Goal: Information Seeking & Learning: Learn about a topic

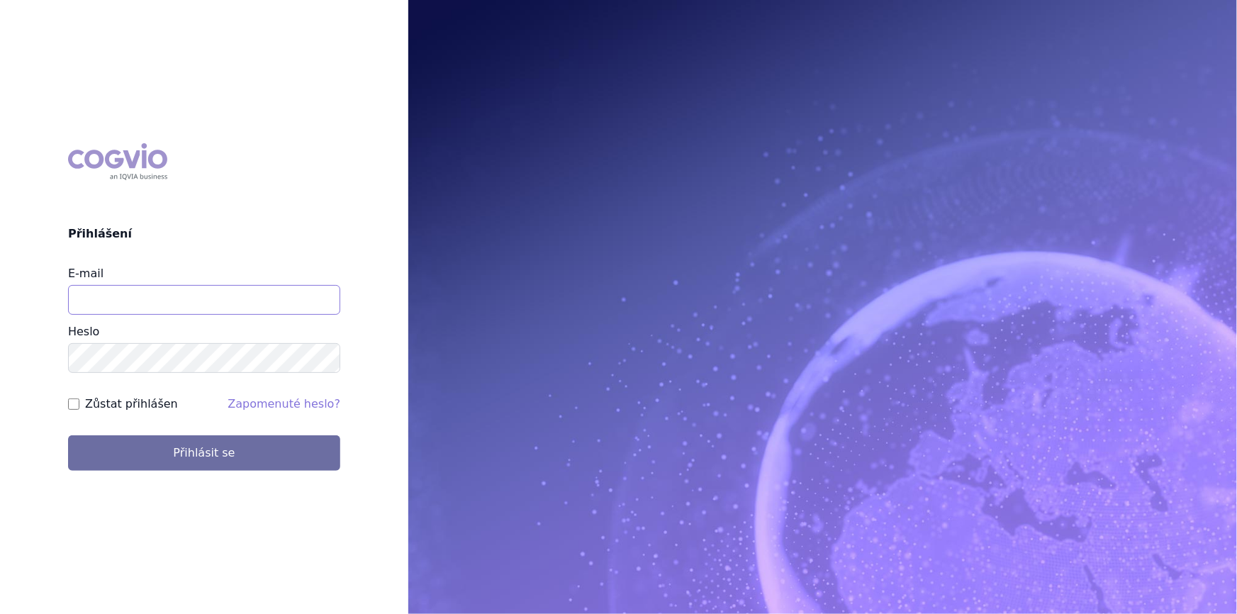
click at [147, 303] on input "E-mail" at bounding box center [204, 300] width 272 height 30
type input "nikola.odlozilikova@vzp.cz"
click at [68, 435] on button "Přihlásit se" at bounding box center [204, 452] width 272 height 35
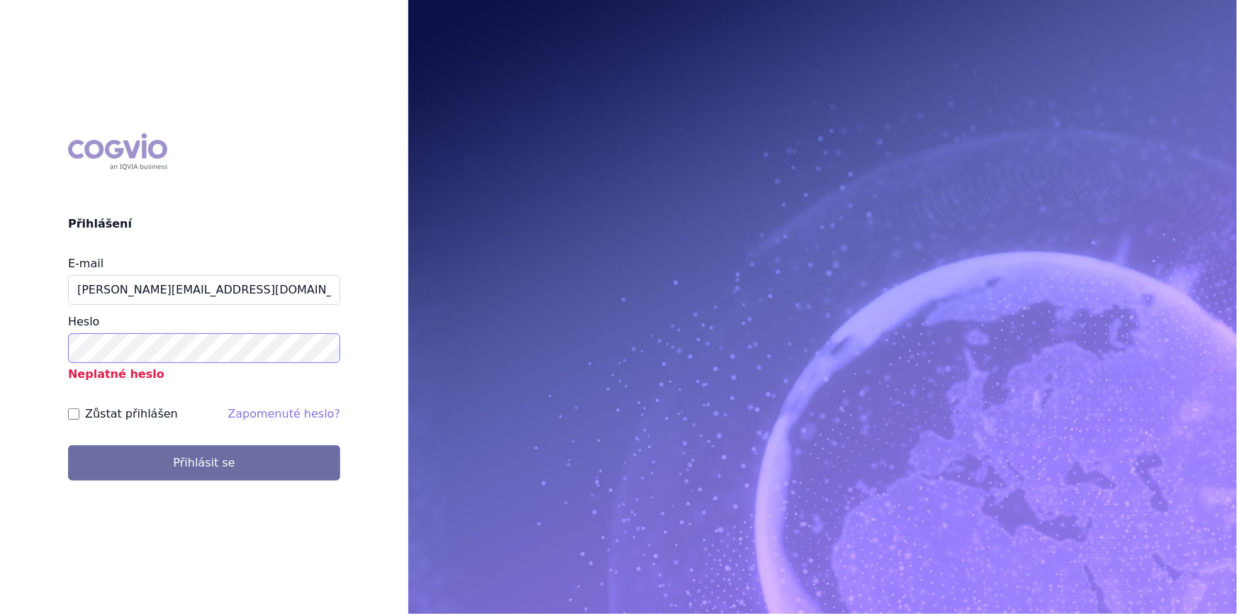
click at [68, 445] on button "Přihlásit se" at bounding box center [204, 462] width 272 height 35
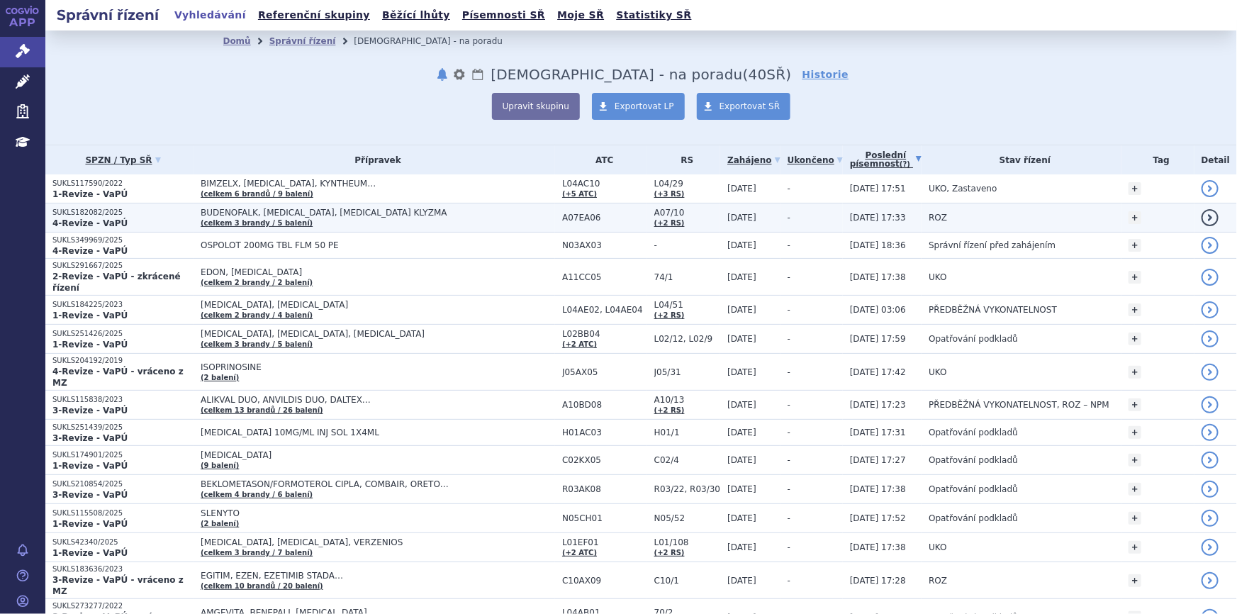
click at [788, 216] on span "-" at bounding box center [789, 218] width 3 height 10
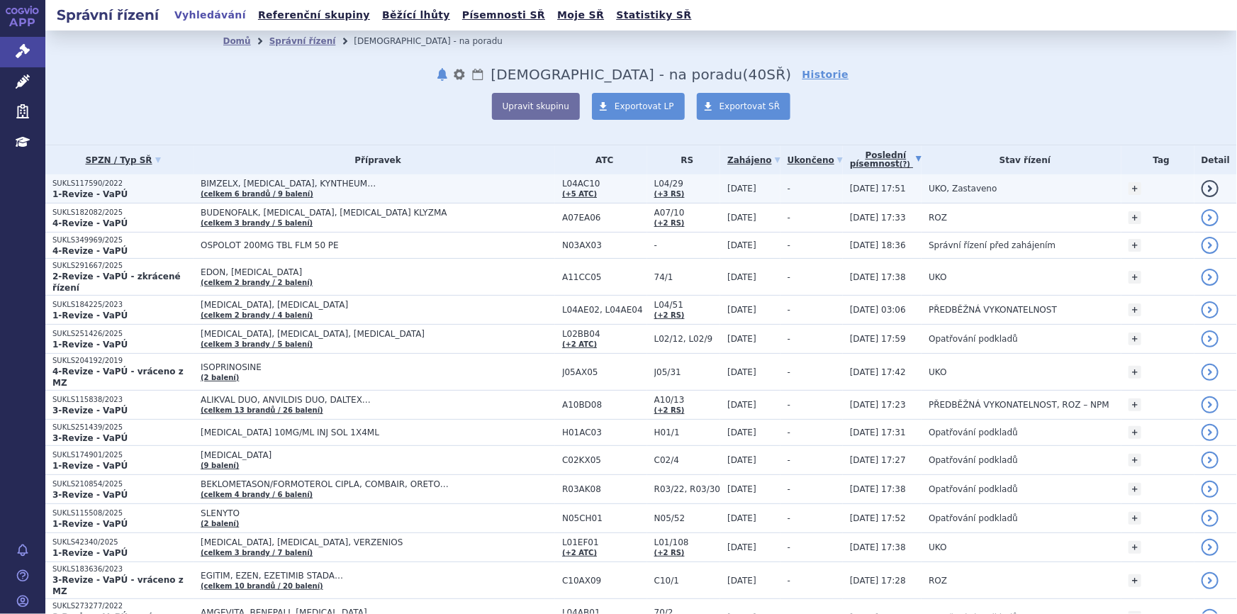
click at [788, 188] on span "-" at bounding box center [789, 189] width 3 height 10
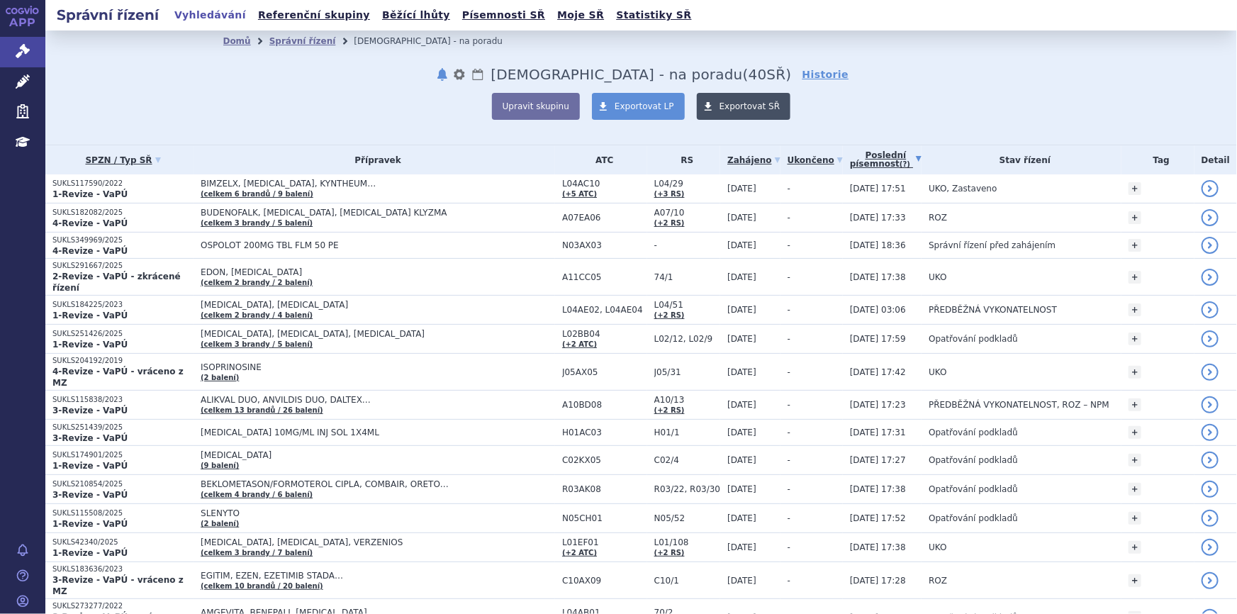
click at [718, 113] on link "Exportovat SŘ" at bounding box center [744, 106] width 94 height 27
click at [743, 105] on span "Exportovat SŘ" at bounding box center [750, 106] width 61 height 10
click at [743, 105] on span "Generuruji .xls" at bounding box center [750, 106] width 62 height 10
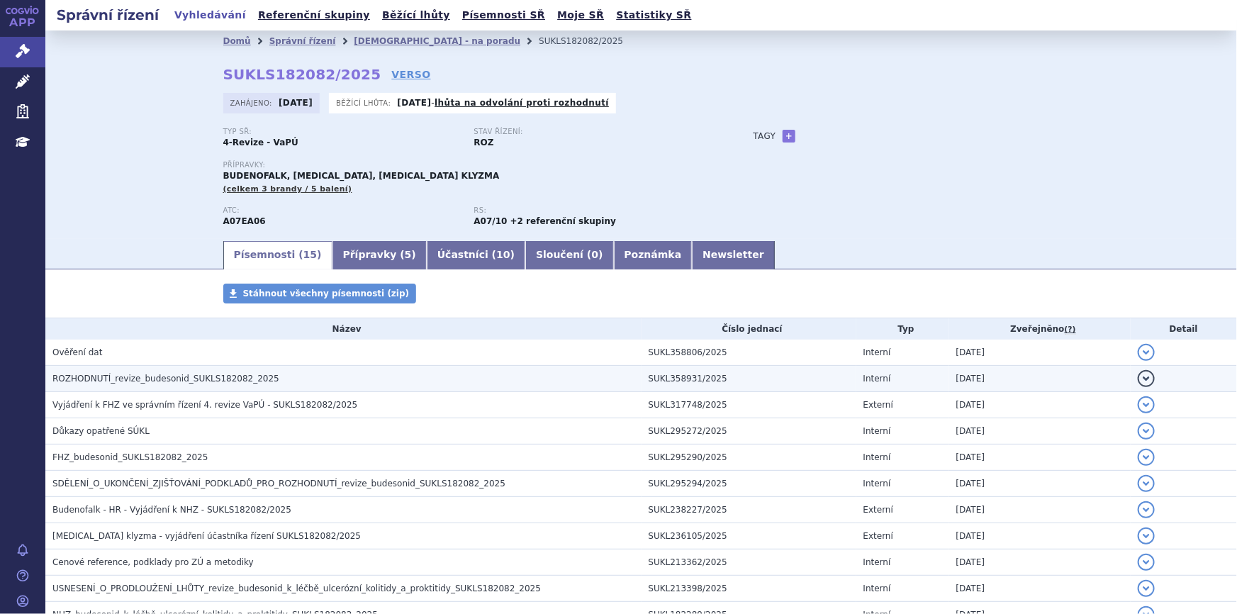
click at [620, 376] on h3 "ROZHODNUTÍ_revize_budesonid_SUKLS182082_2025" at bounding box center [346, 378] width 589 height 14
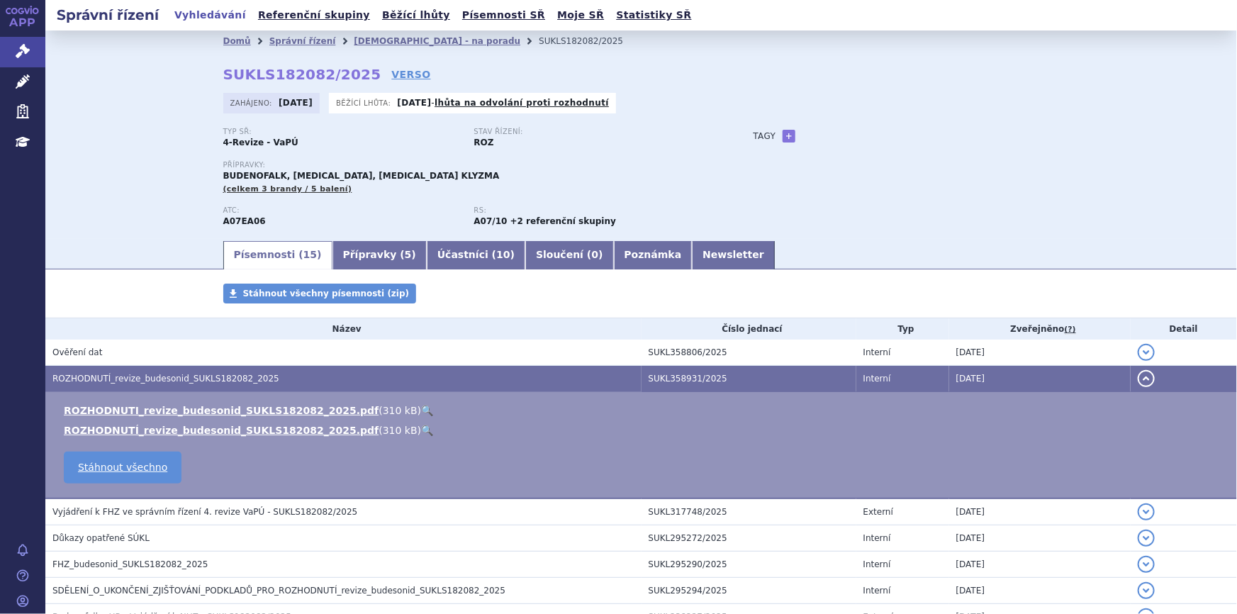
click at [421, 408] on link "🔍" at bounding box center [427, 410] width 12 height 11
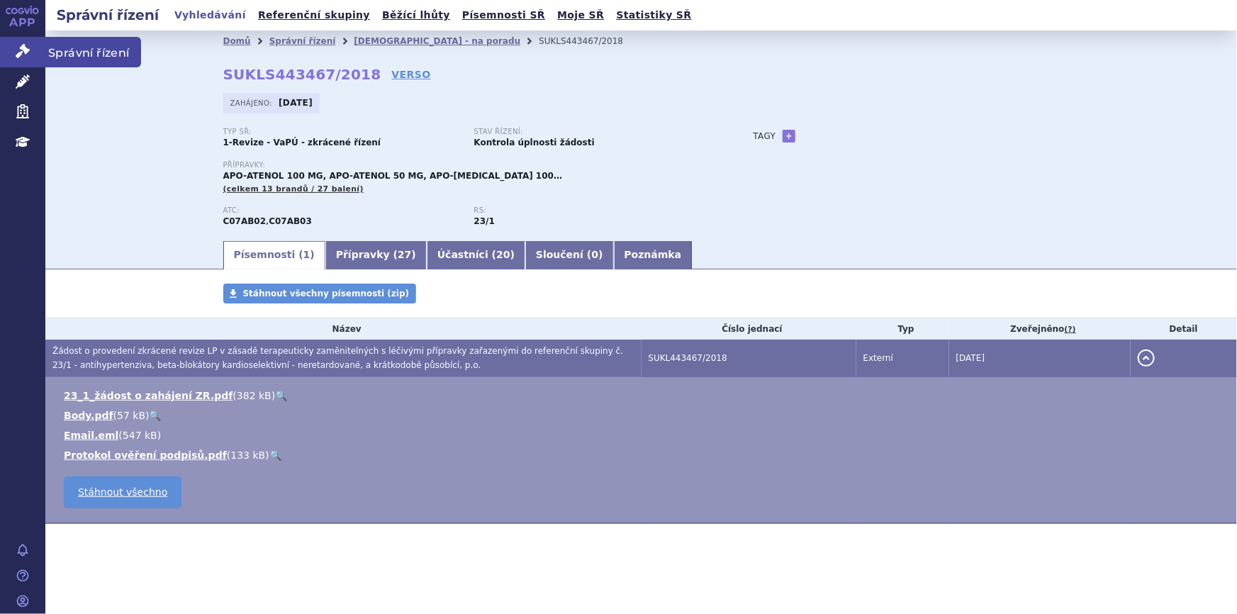
click at [8, 44] on link "Správní řízení" at bounding box center [22, 52] width 45 height 30
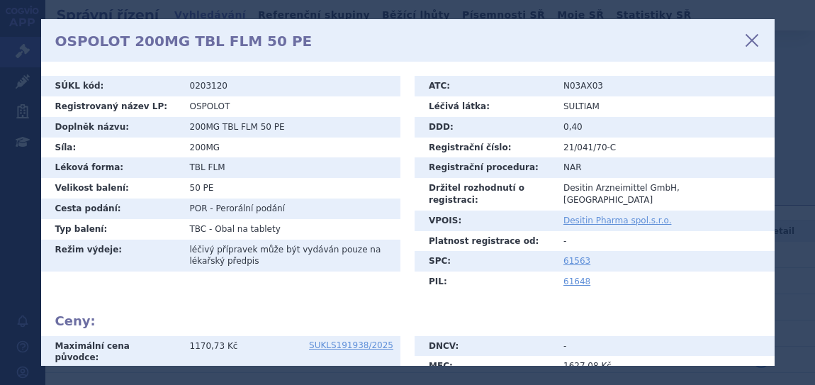
scroll to position [206, 0]
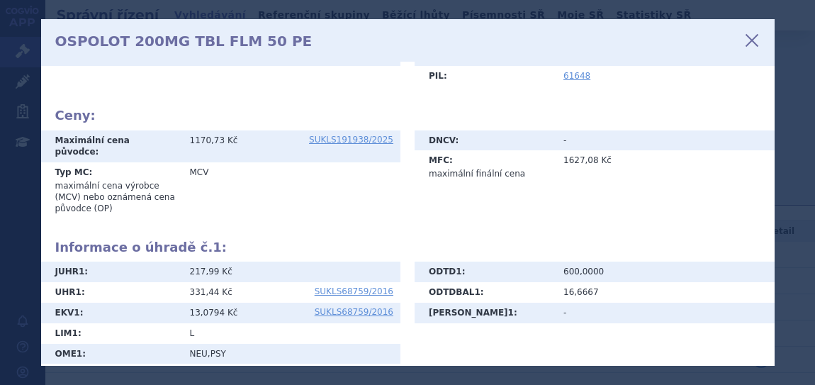
click at [752, 38] on icon at bounding box center [752, 40] width 24 height 24
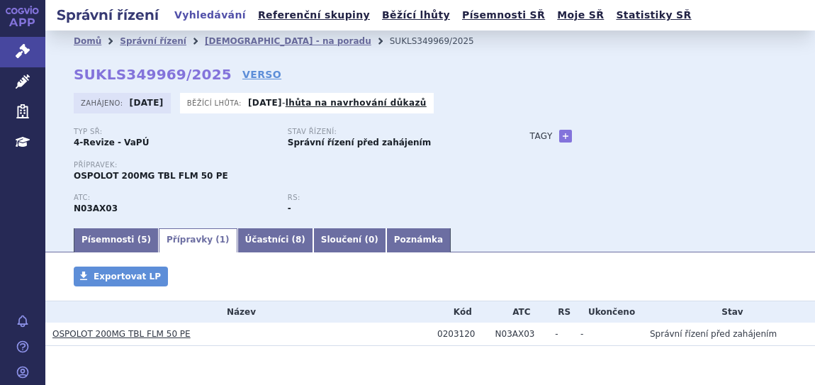
scroll to position [45, 0]
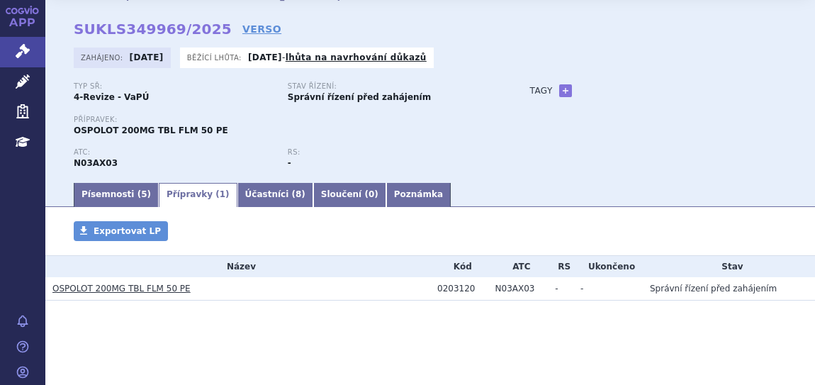
click at [496, 287] on td "N03AX03" at bounding box center [518, 288] width 60 height 23
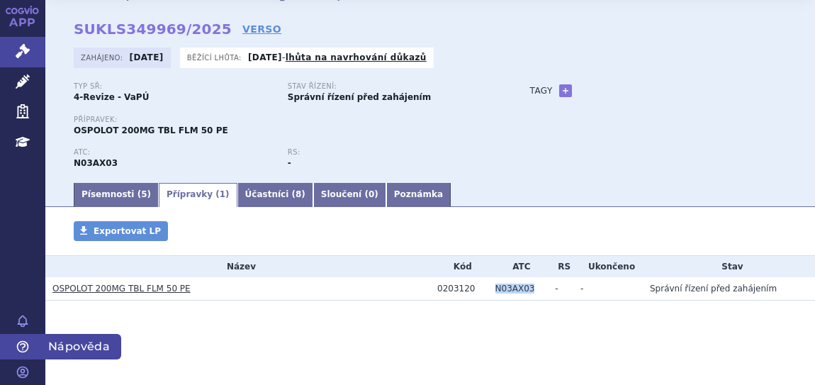
copy td "N03AX03"
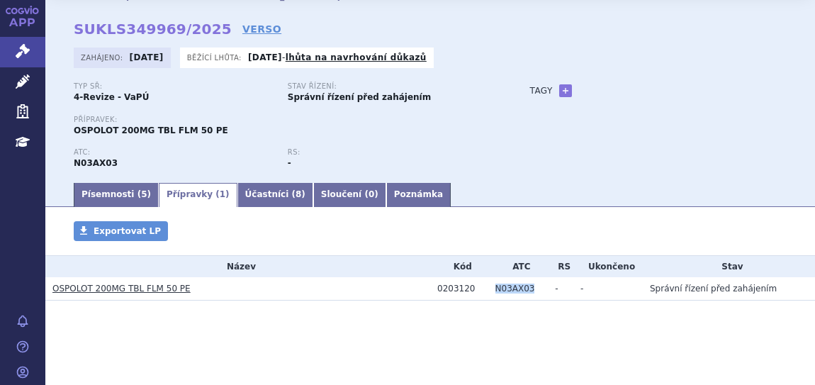
drag, startPoint x: 165, startPoint y: 285, endPoint x: 173, endPoint y: 281, distance: 8.9
click at [165, 285] on link "OSPOLOT 200MG TBL FLM 50 PE" at bounding box center [121, 289] width 138 height 10
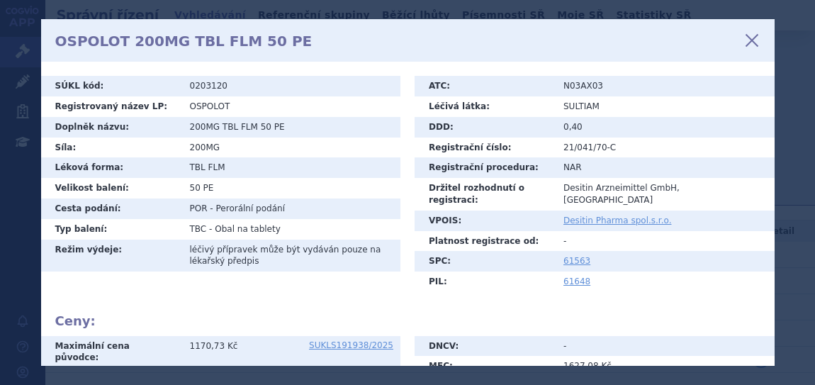
click at [747, 35] on icon at bounding box center [752, 40] width 24 height 24
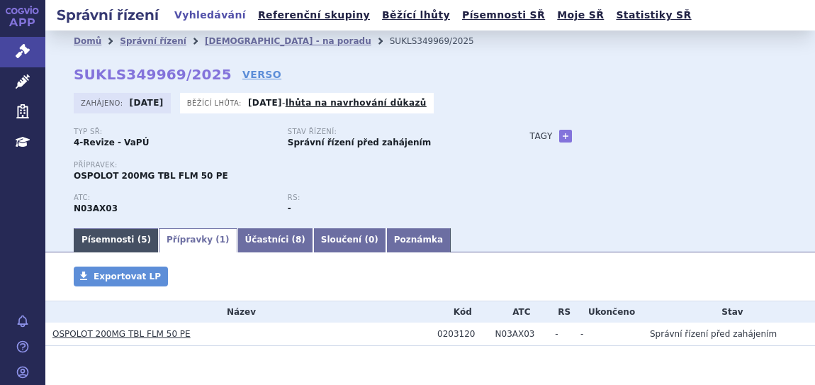
click at [122, 240] on link "Písemnosti ( 5 )" at bounding box center [116, 240] width 85 height 24
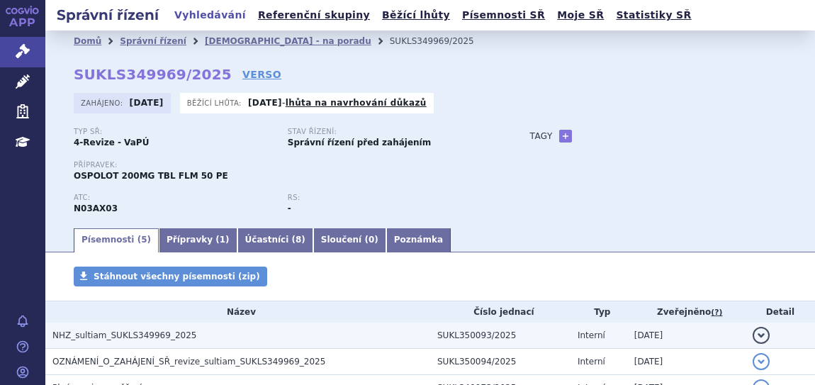
click at [144, 344] on td "NHZ_sultiam_SUKLS349969_2025" at bounding box center [237, 336] width 385 height 26
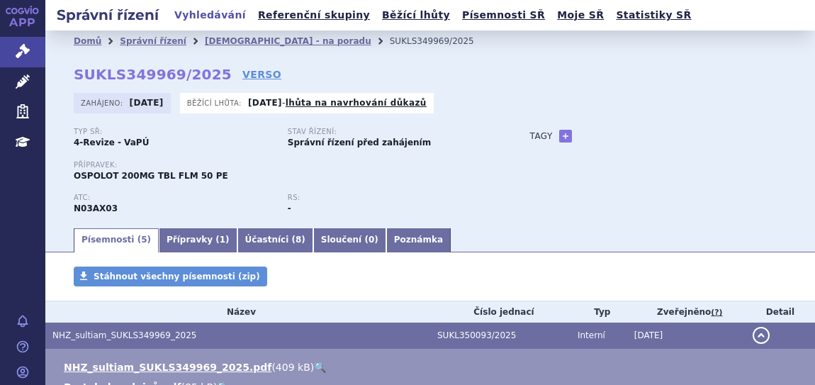
click at [314, 367] on link "🔍" at bounding box center [320, 367] width 12 height 11
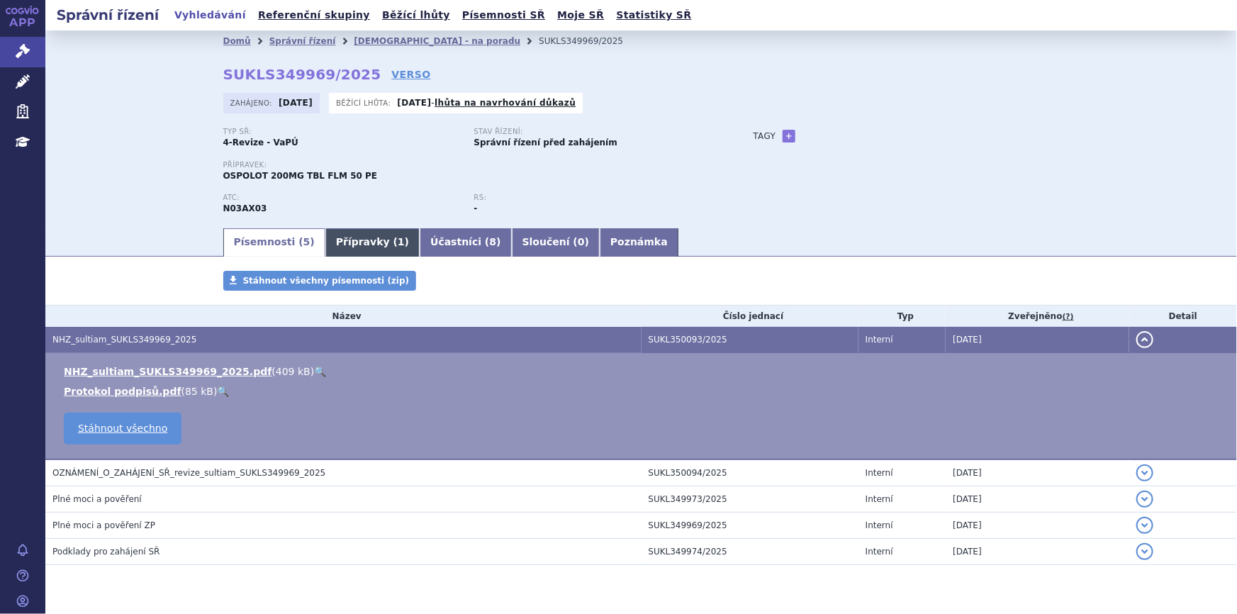
click at [358, 244] on link "Přípravky ( 1 )" at bounding box center [372, 242] width 94 height 28
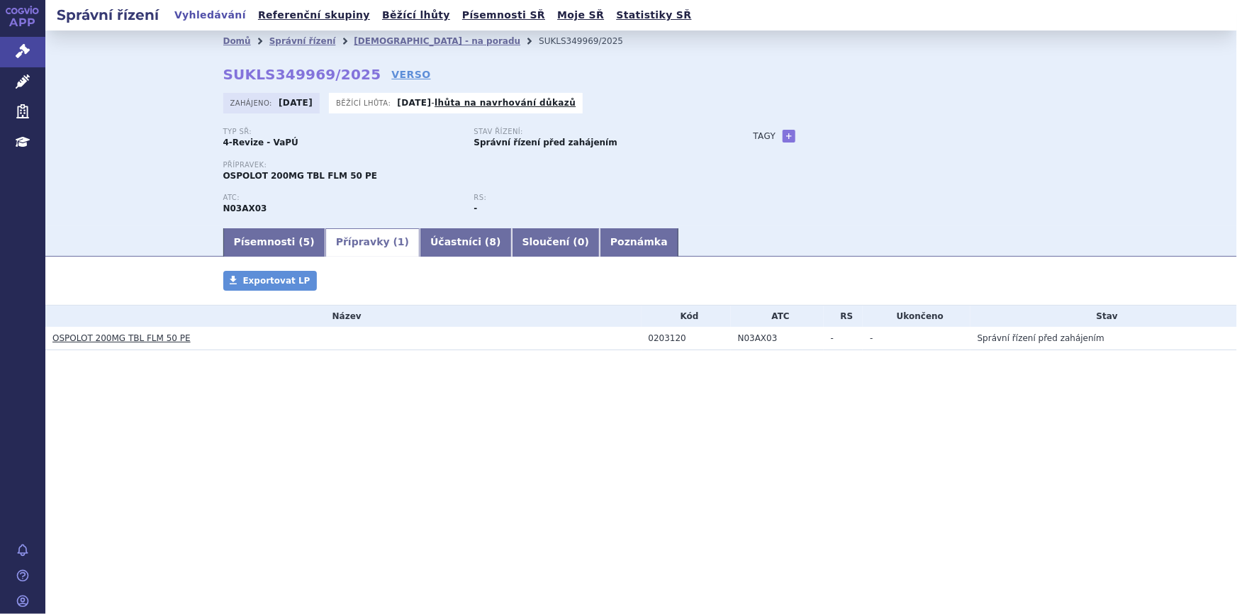
click at [407, 257] on section "Domů Správní řízení Revize - na poradu SUKLS349969/2025 SUKLS349969/2025 VERSO …" at bounding box center [641, 232] width 1192 height 405
click at [420, 243] on link "Účastníci ( 8 )" at bounding box center [465, 242] width 91 height 28
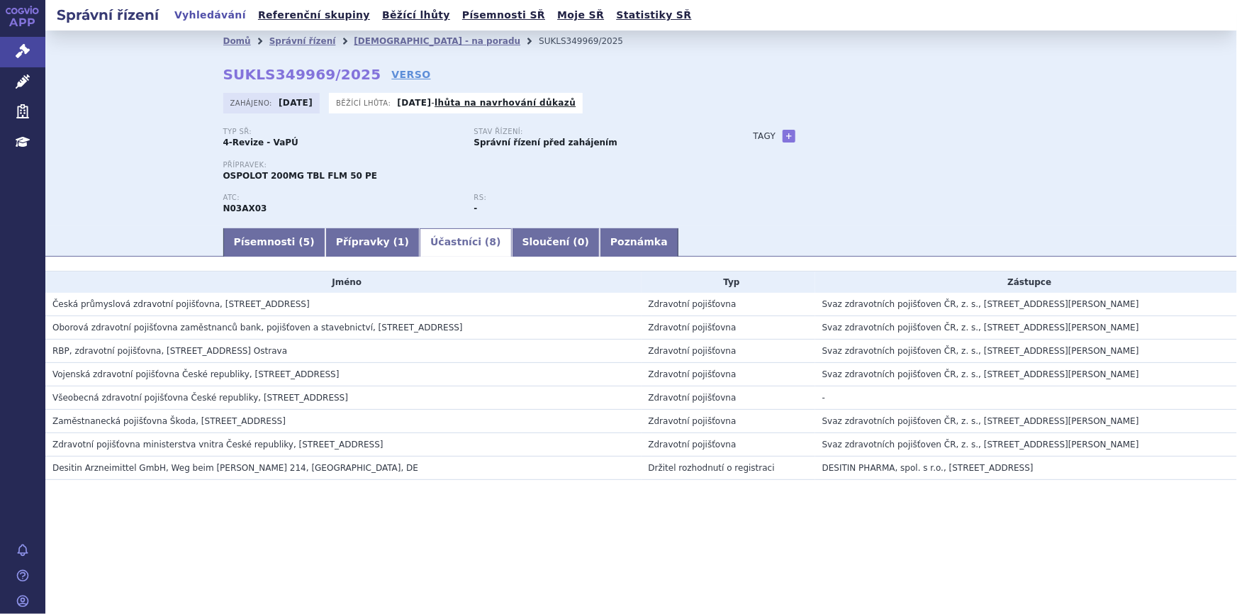
click at [345, 384] on div "Správní řízení Vyhledávání Referenční skupiny Běžící lhůty Písemnosti SŘ Moje S…" at bounding box center [641, 307] width 1192 height 614
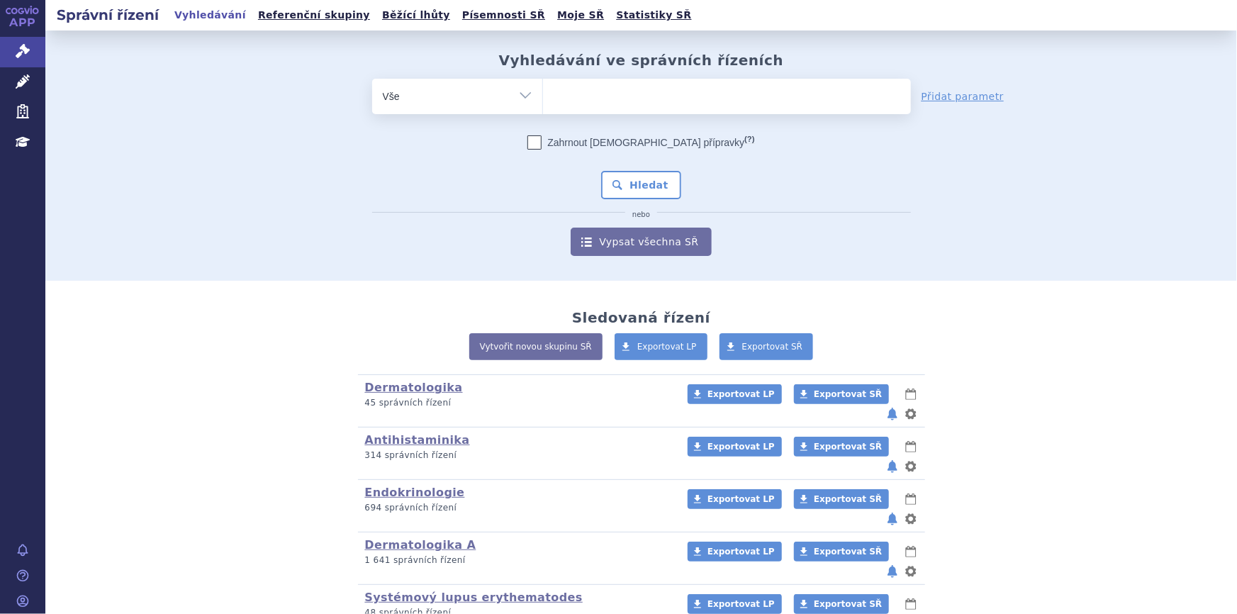
click at [569, 97] on ul at bounding box center [727, 94] width 368 height 30
click at [543, 97] on select at bounding box center [542, 95] width 1 height 35
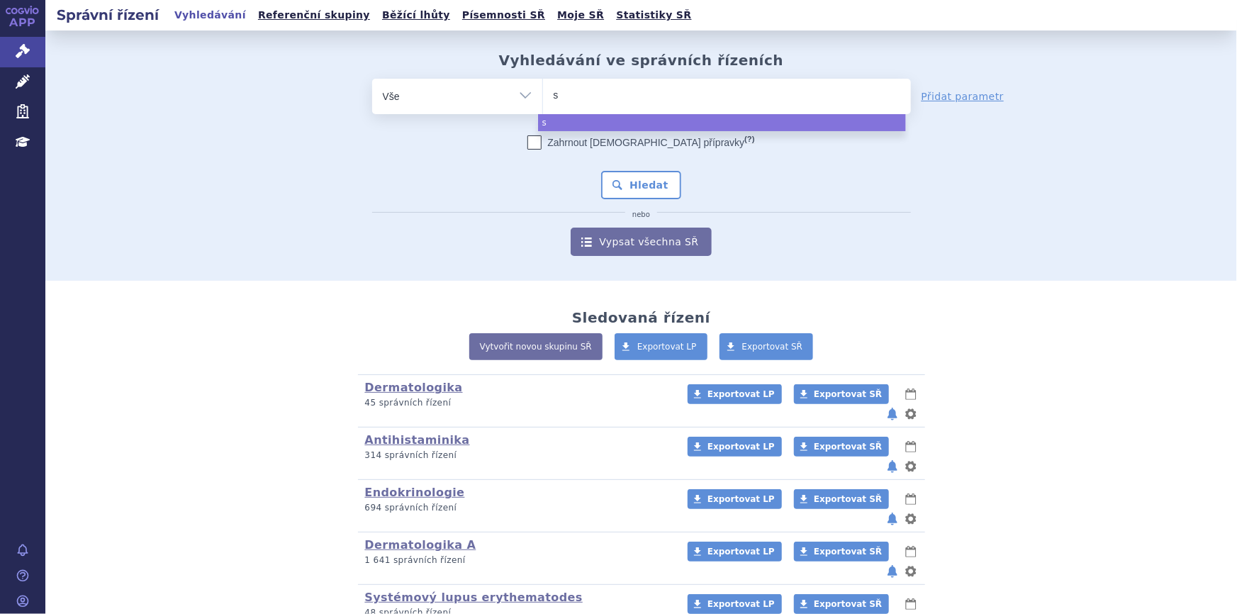
type input "sa"
type input "sar"
type input "sarc"
type input "sarcl"
type input "sarcli"
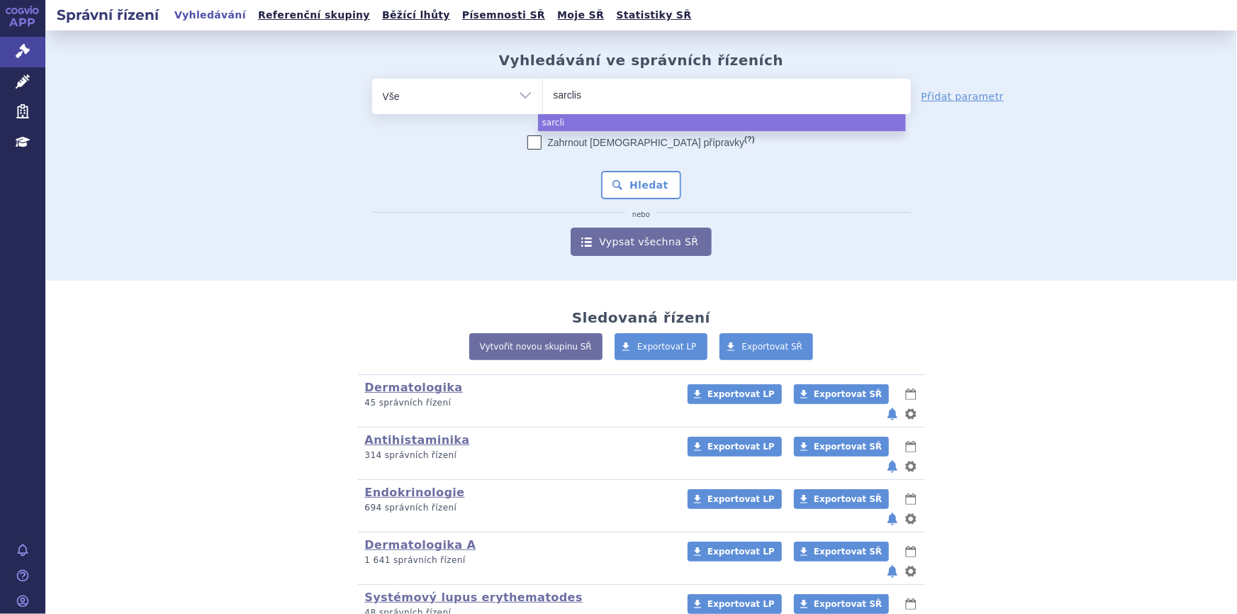
type input "sarclisa"
select select "sarclisa"
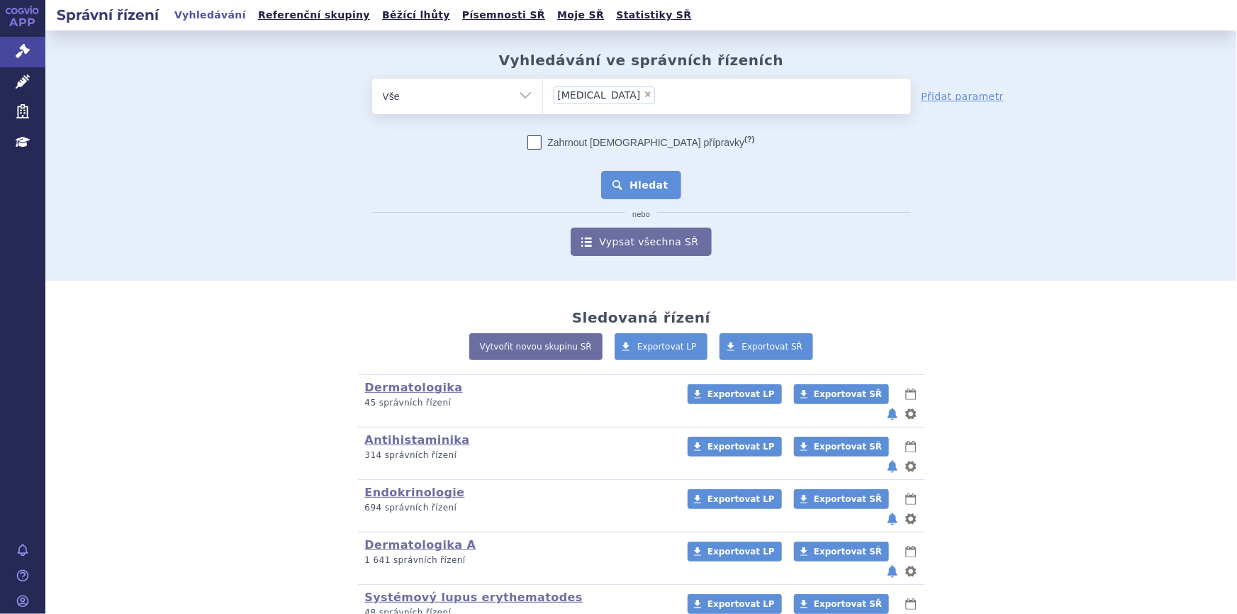
click at [620, 182] on button "Hledat" at bounding box center [641, 185] width 80 height 28
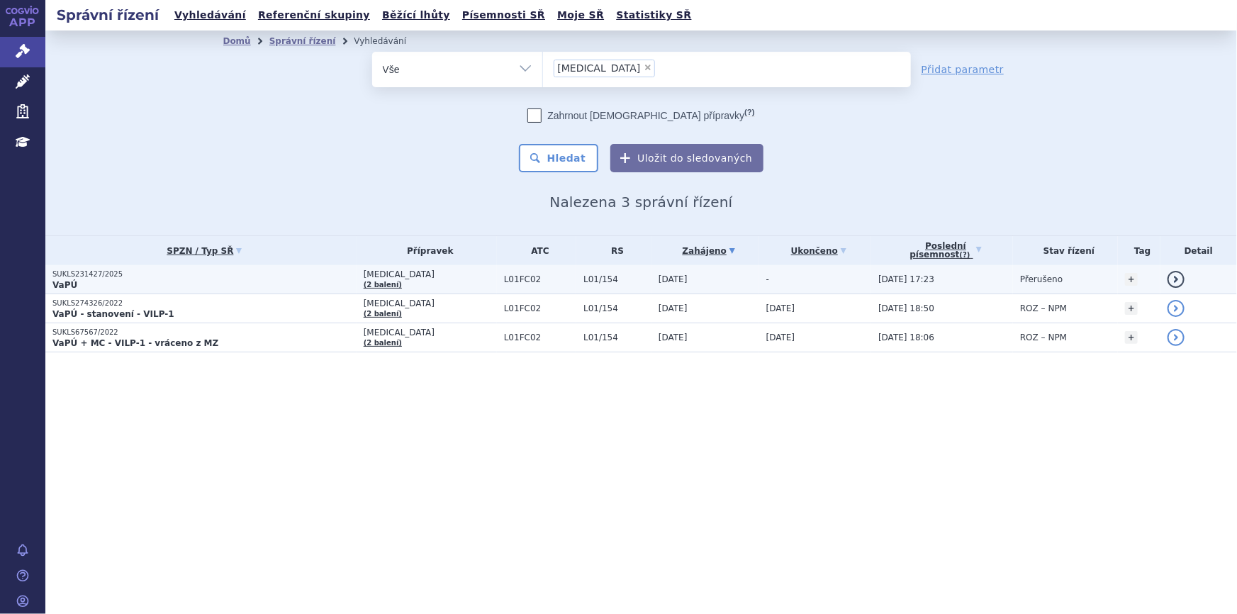
click at [410, 287] on td "[MEDICAL_DATA] (2 balení)" at bounding box center [427, 279] width 140 height 29
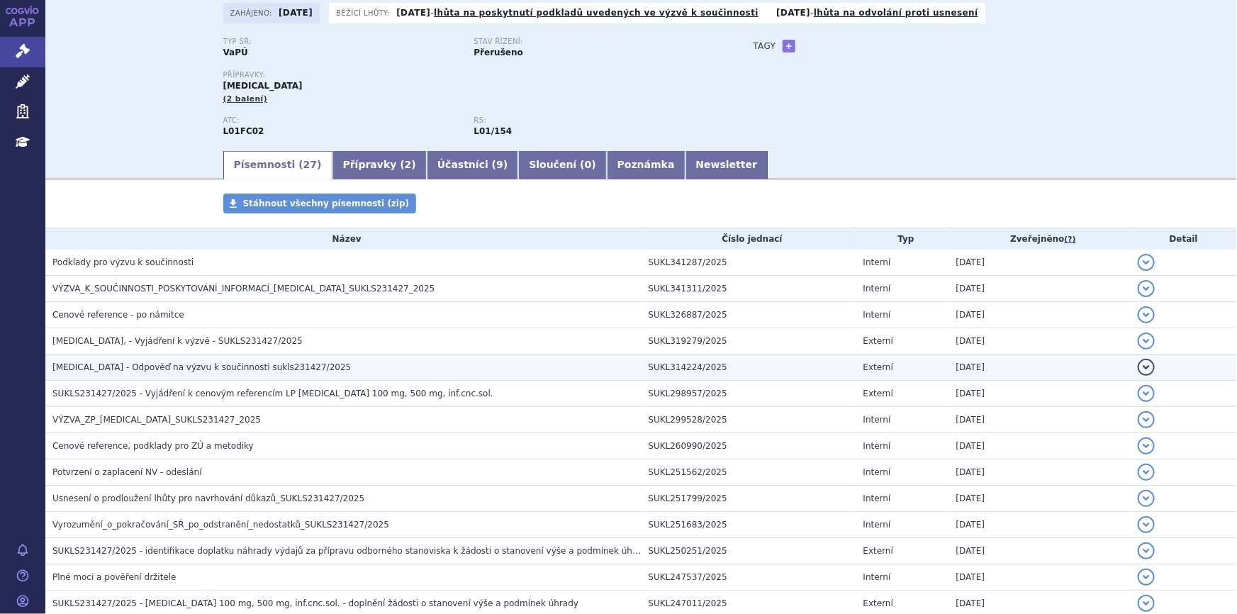
scroll to position [64, 0]
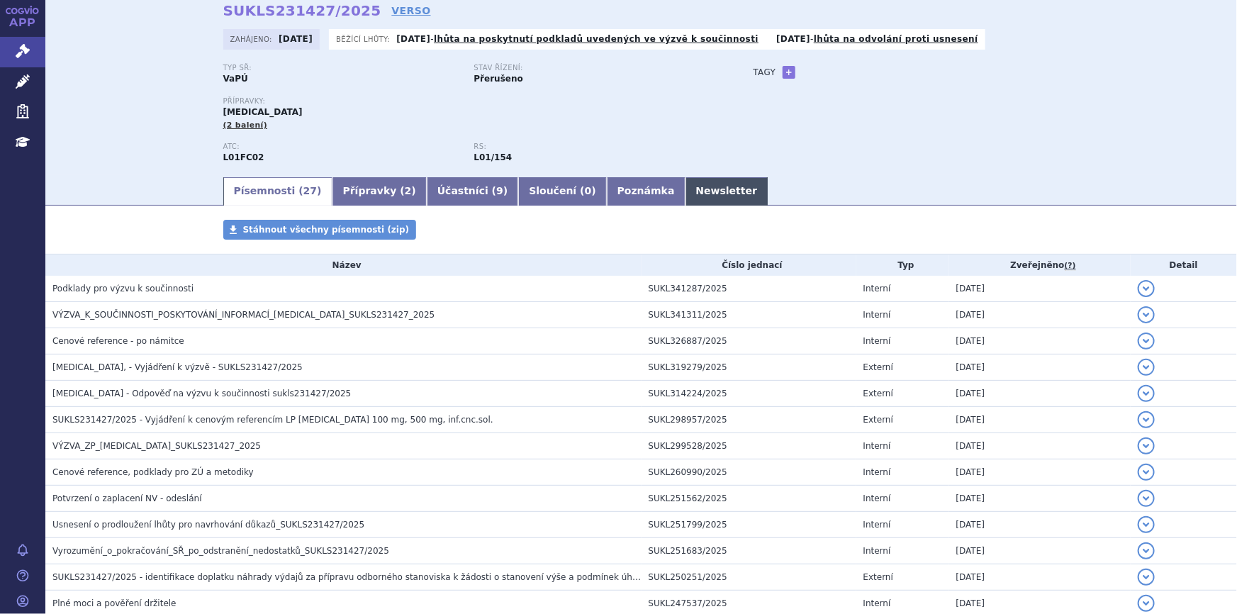
click at [686, 193] on link "Newsletter" at bounding box center [727, 191] width 83 height 28
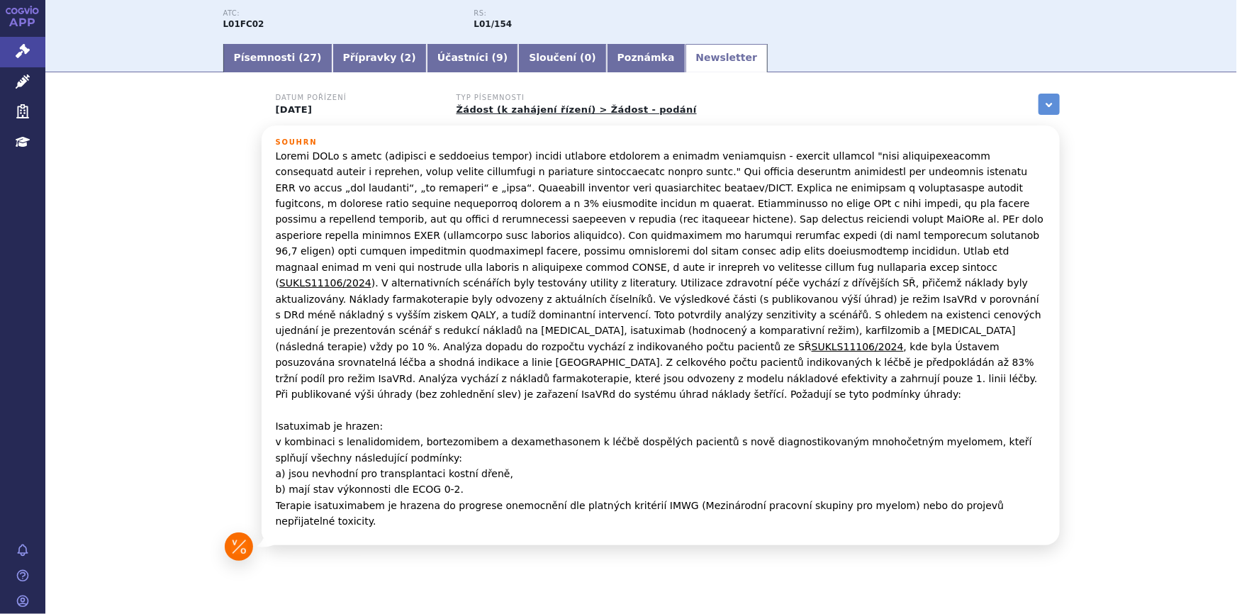
scroll to position [201, 0]
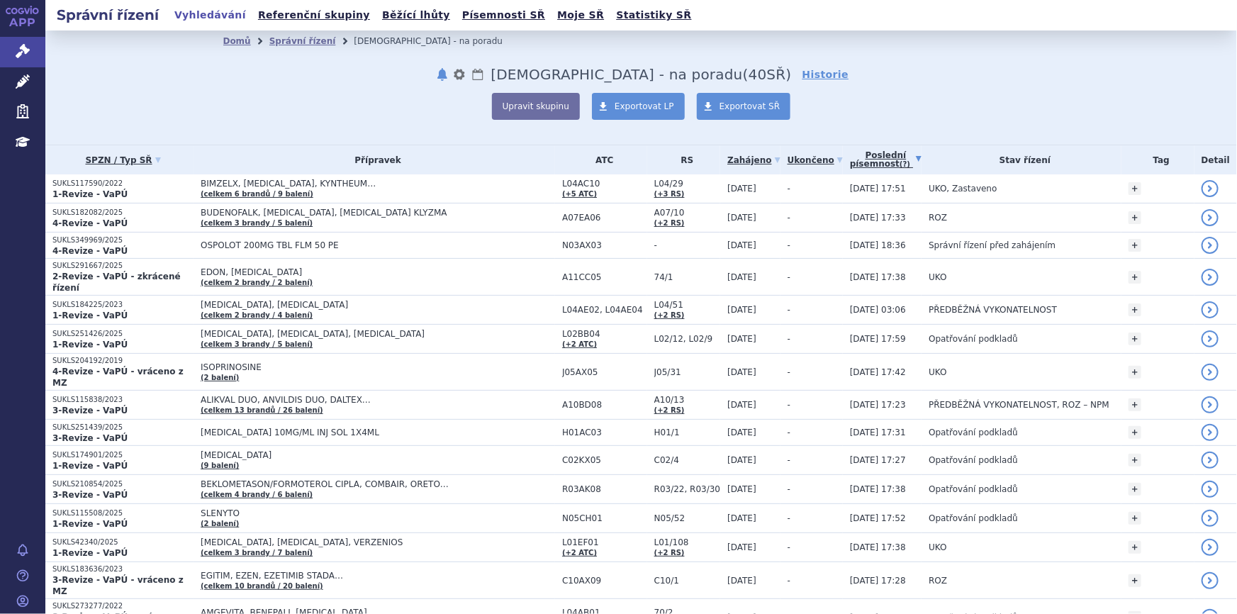
click at [858, 164] on link "Poslední písemnost (?)" at bounding box center [886, 159] width 72 height 29
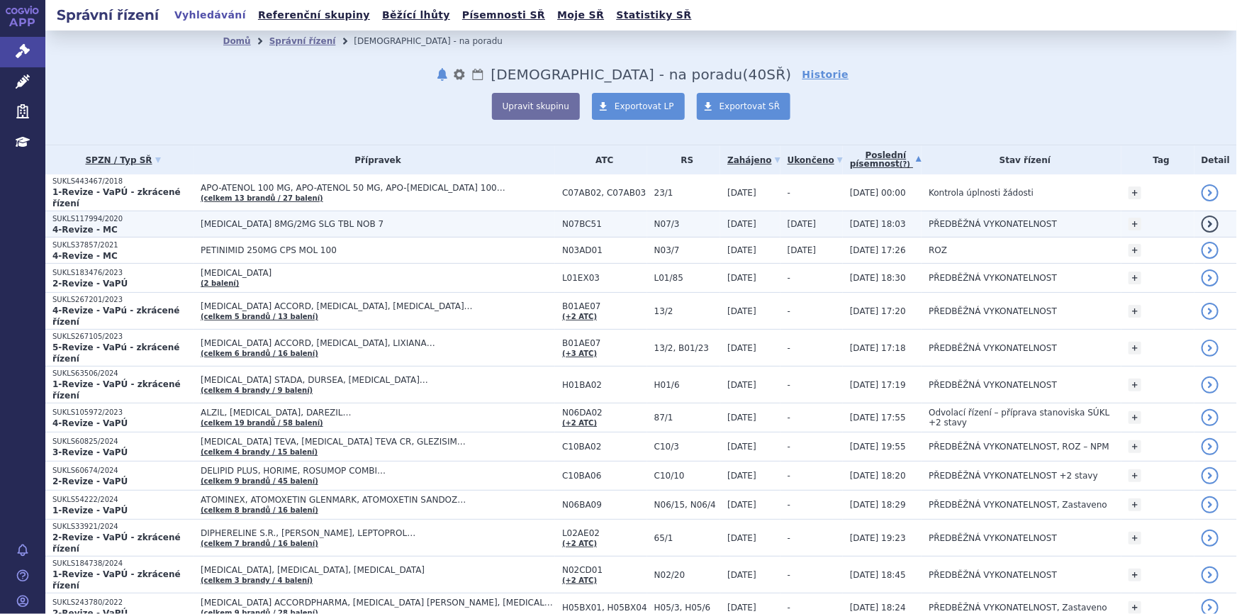
click at [743, 161] on link "Zahájeno" at bounding box center [753, 160] width 52 height 20
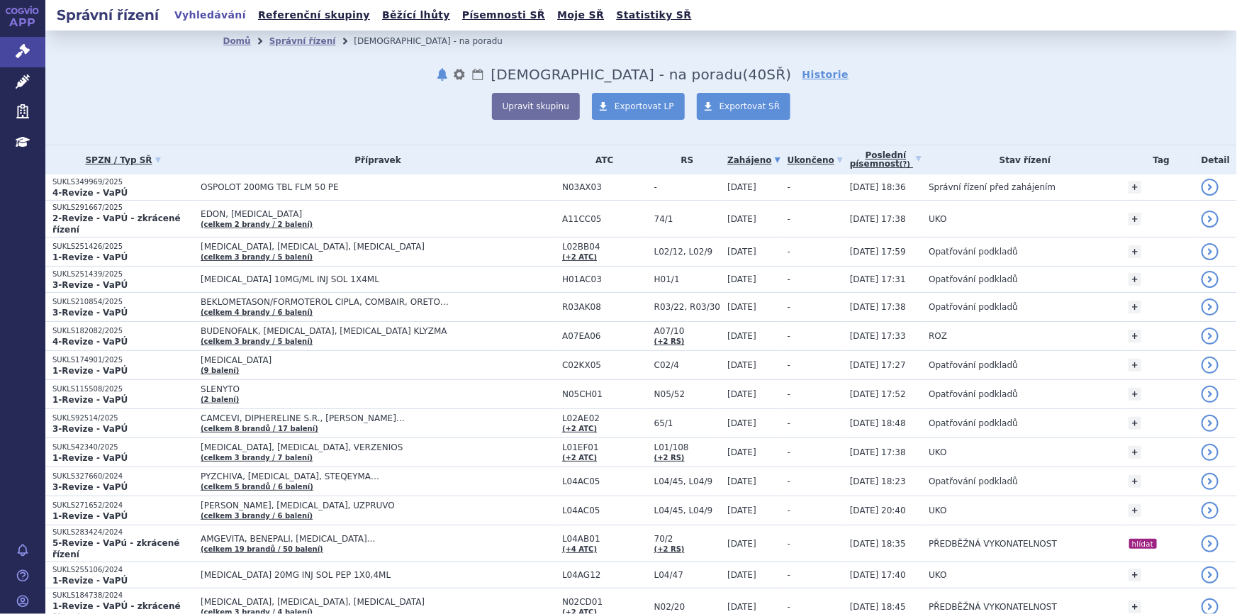
click at [912, 92] on div "Domů Správní řízení Revize - na poradu notifikace nastavení Přejmenovat Smazat …" at bounding box center [641, 86] width 893 height 68
